Goal: Task Accomplishment & Management: Use online tool/utility

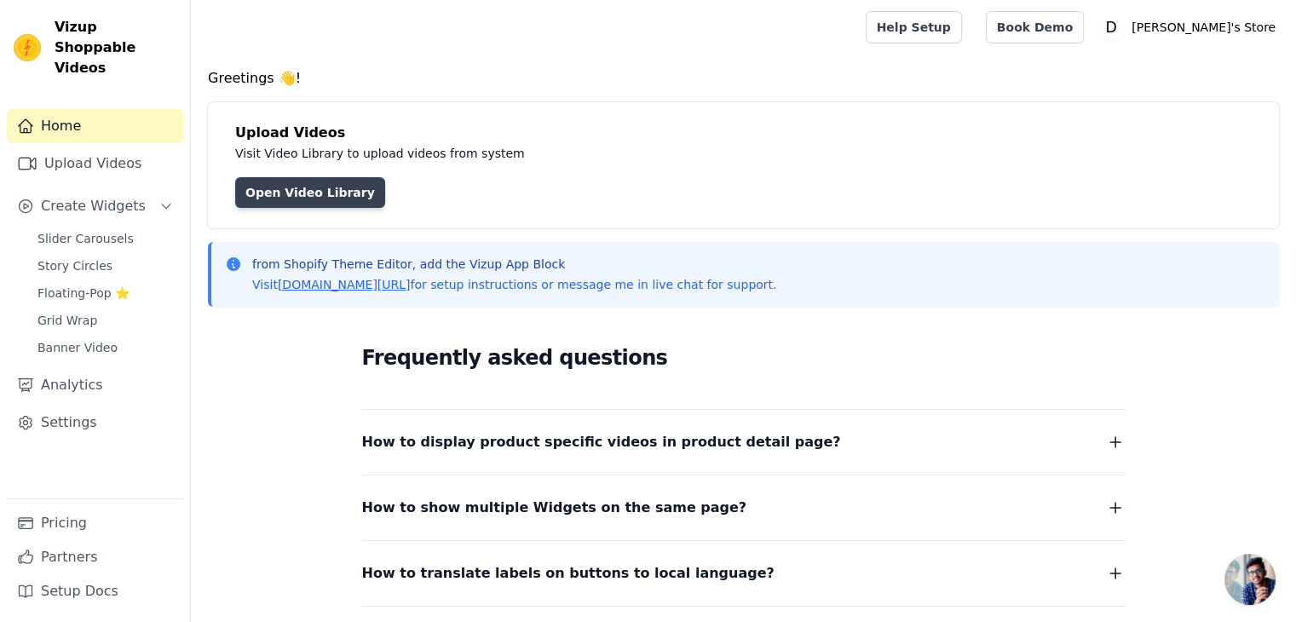
click at [327, 190] on link "Open Video Library" at bounding box center [310, 192] width 150 height 31
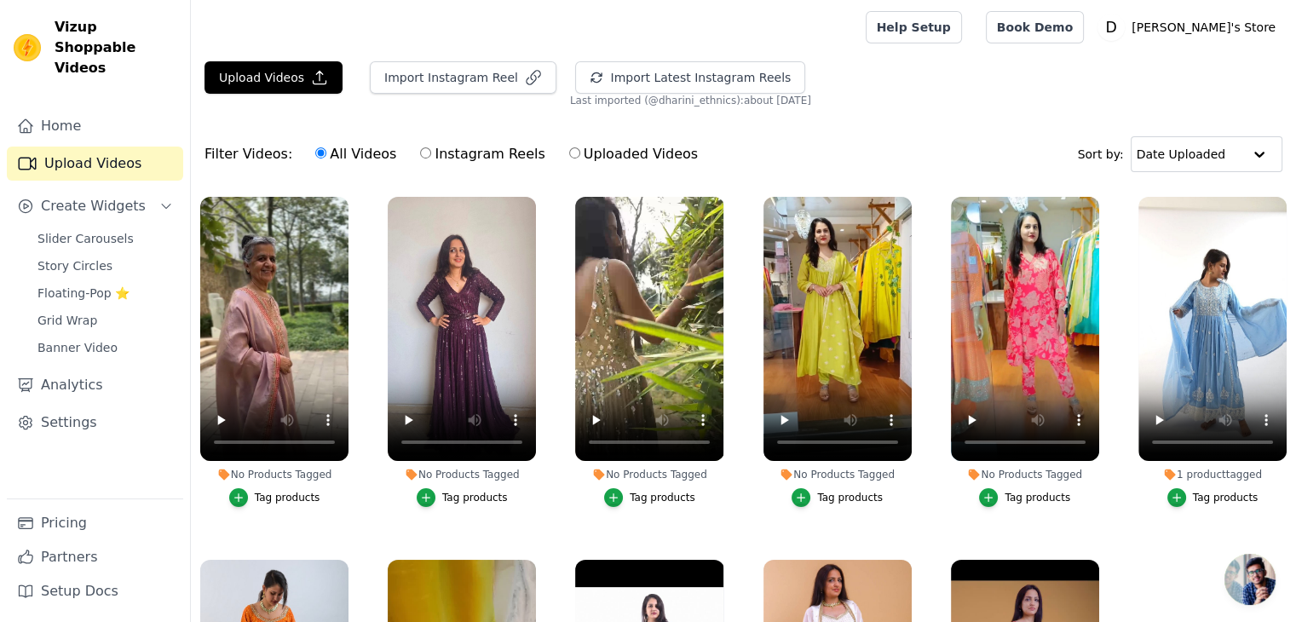
click at [420, 151] on input "Instagram Reels" at bounding box center [425, 152] width 11 height 11
radio input "true"
click at [667, 76] on button "Import Latest Instagram Reels" at bounding box center [690, 77] width 230 height 32
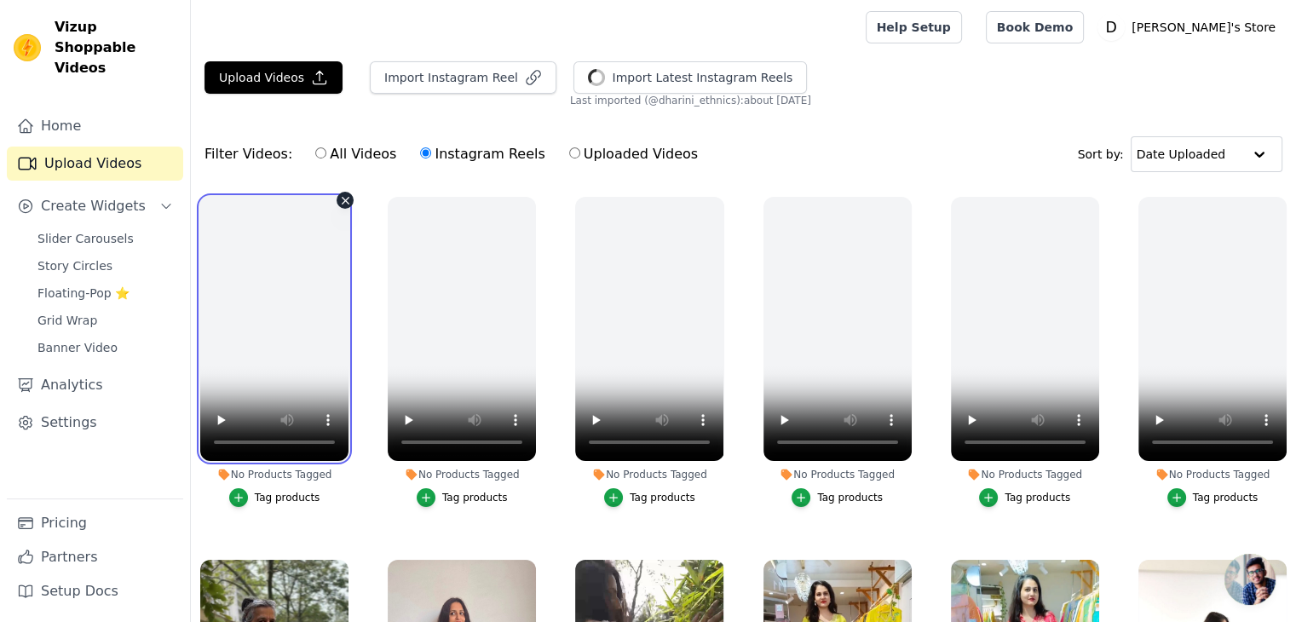
click at [257, 326] on video at bounding box center [274, 329] width 148 height 264
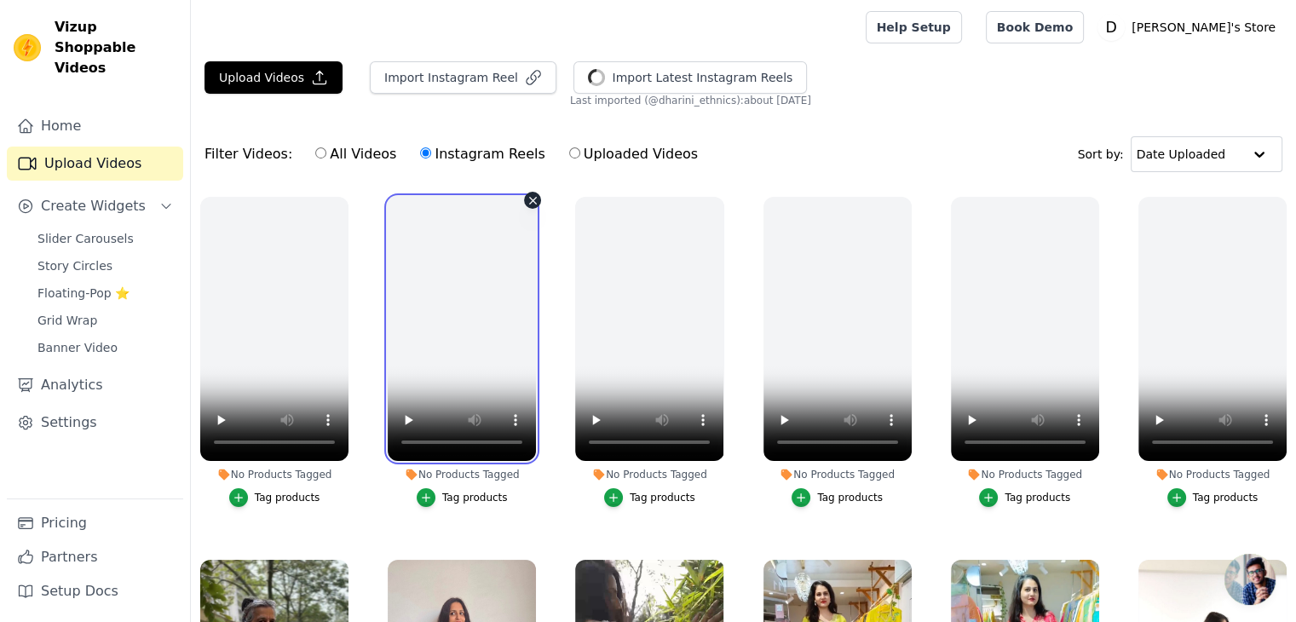
click at [435, 281] on video at bounding box center [462, 329] width 148 height 264
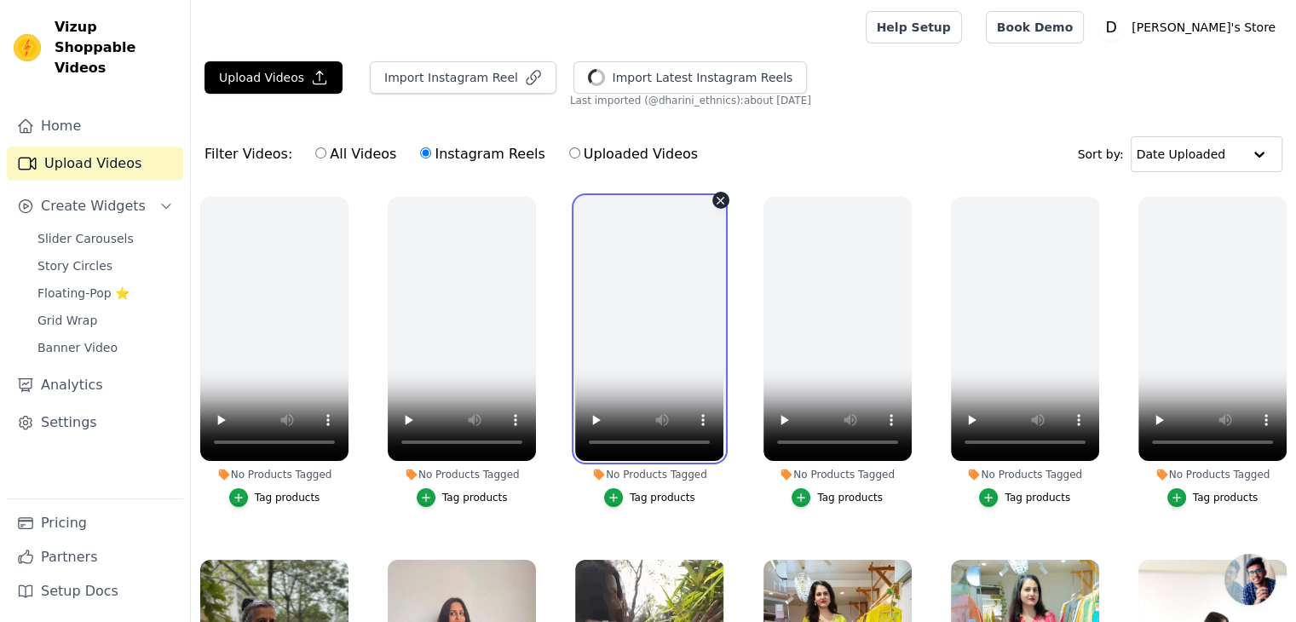
click at [631, 285] on video at bounding box center [649, 329] width 148 height 264
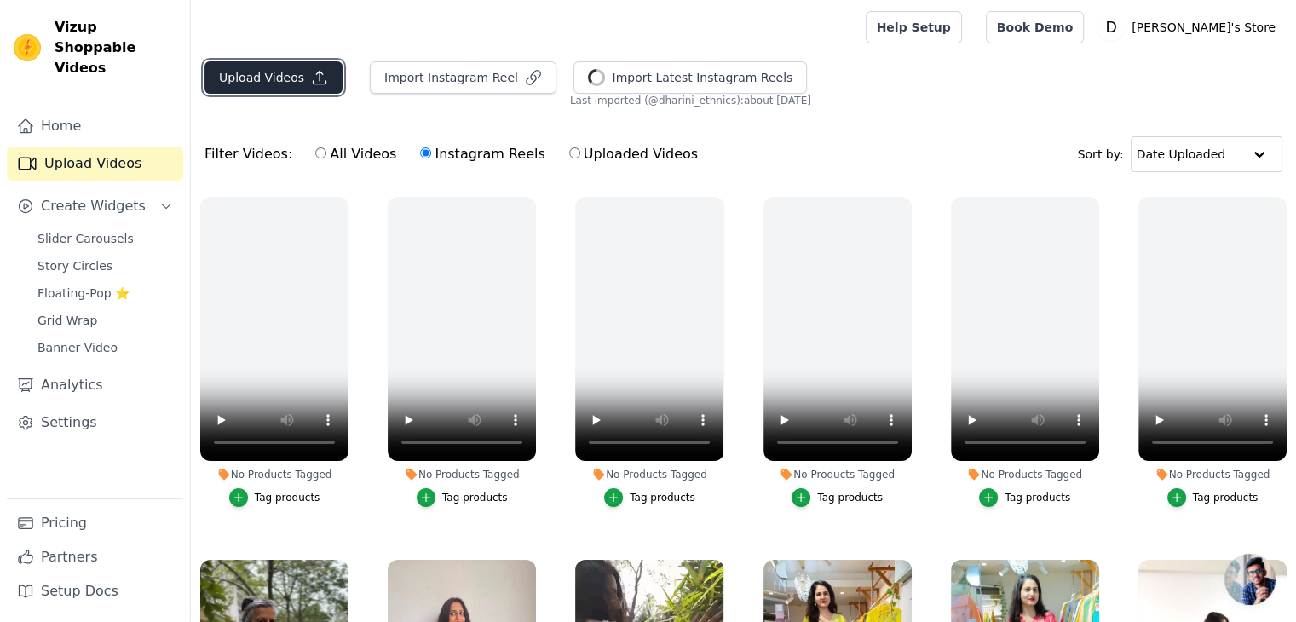
click at [286, 84] on button "Upload Videos" at bounding box center [273, 77] width 138 height 32
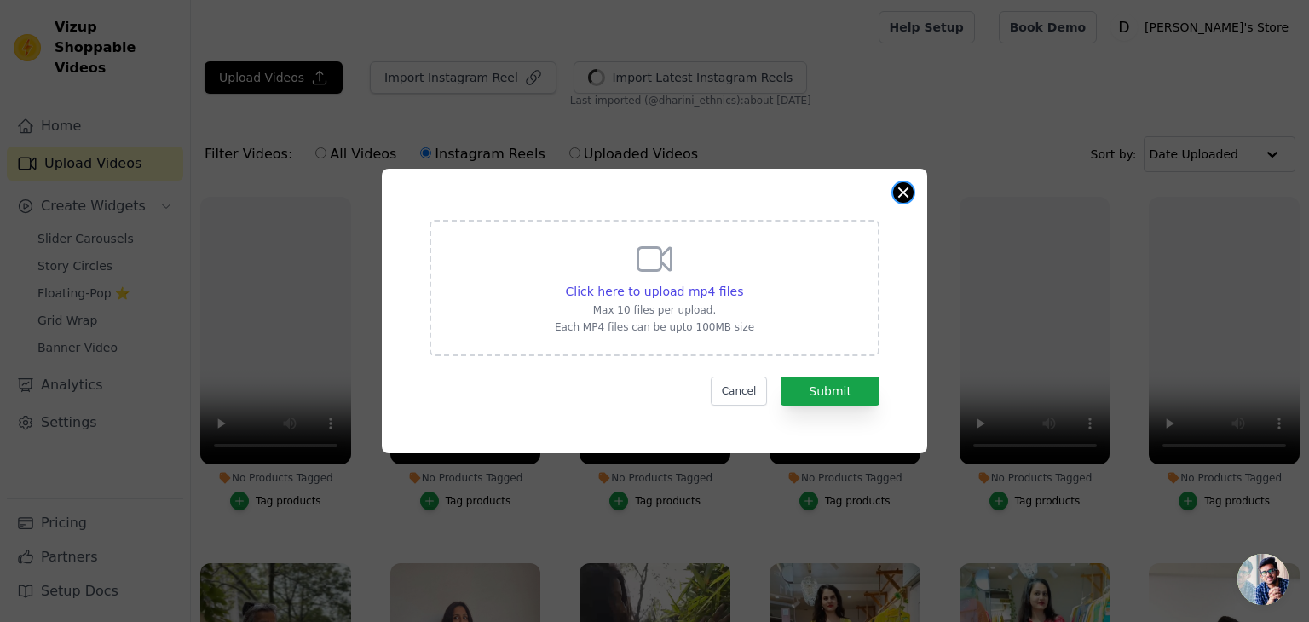
click at [910, 192] on button "Close modal" at bounding box center [903, 192] width 20 height 20
